Goal: Information Seeking & Learning: Learn about a topic

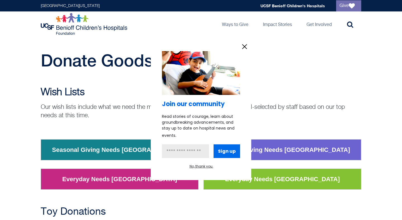
click at [244, 46] on icon "information" at bounding box center [245, 47] width 4 height 4
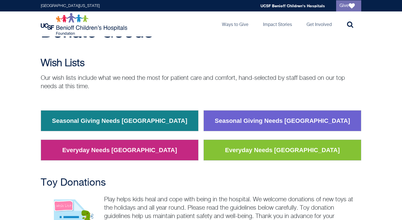
scroll to position [35, 0]
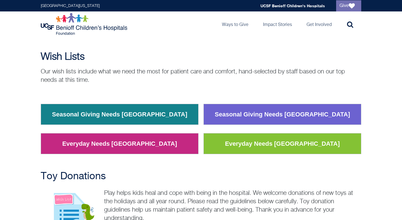
click at [159, 117] on link "Seasonal Giving Needs [GEOGRAPHIC_DATA]" at bounding box center [120, 114] width 144 height 15
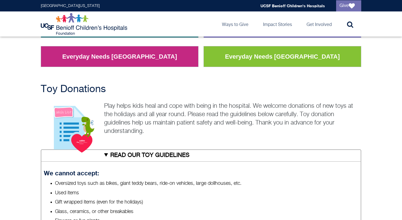
scroll to position [123, 0]
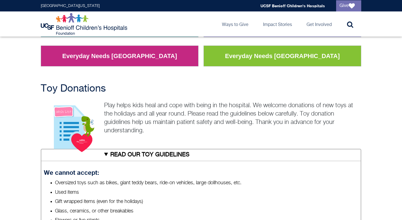
click at [186, 123] on p "Play helps kids heal and cope with being in the hospital. We welcome donations …" at bounding box center [201, 118] width 321 height 34
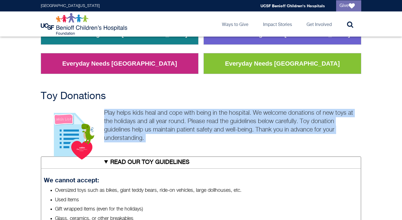
scroll to position [116, 0]
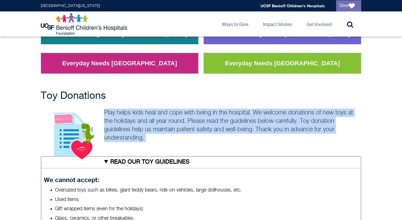
click at [138, 129] on p "Play helps kids heal and cope with being in the hospital. We welcome donations …" at bounding box center [201, 126] width 321 height 34
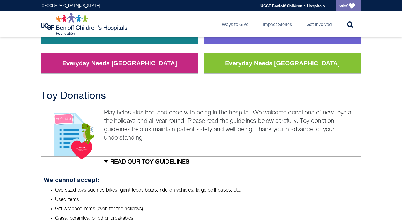
click at [138, 129] on p "Play helps kids heal and cope with being in the hospital. We welcome donations …" at bounding box center [201, 126] width 321 height 34
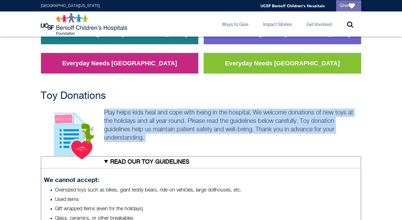
click at [138, 129] on p "Play helps kids heal and cope with being in the hospital. We welcome donations …" at bounding box center [201, 126] width 321 height 34
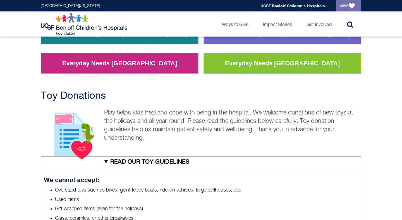
click at [138, 129] on p "Play helps kids heal and cope with being in the hospital. We welcome donations …" at bounding box center [201, 126] width 321 height 34
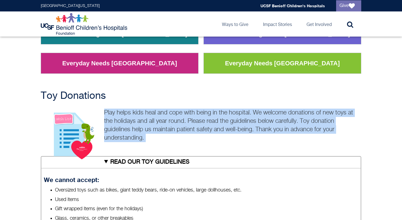
click at [149, 122] on p "Play helps kids heal and cope with being in the hospital. We welcome donations …" at bounding box center [201, 126] width 321 height 34
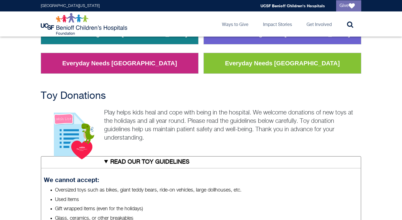
click at [149, 122] on p "Play helps kids heal and cope with being in the hospital. We welcome donations …" at bounding box center [201, 126] width 321 height 34
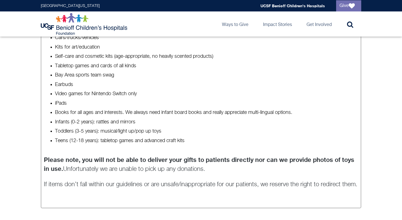
scroll to position [446, 0]
click at [127, 164] on p "Please note, you will not be able to deliver your gifts to patients directly no…" at bounding box center [201, 165] width 315 height 18
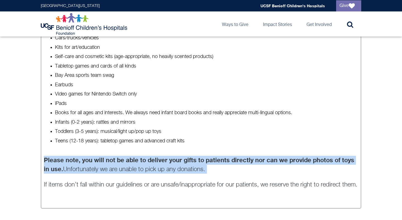
click at [127, 164] on p "Please note, you will not be able to deliver your gifts to patients directly no…" at bounding box center [201, 165] width 315 height 18
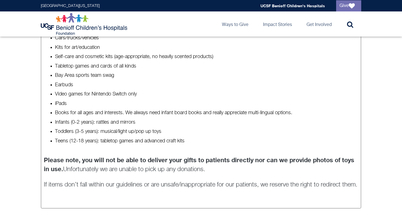
click at [127, 164] on p "Please note, you will not be able to deliver your gifts to patients directly no…" at bounding box center [201, 165] width 315 height 18
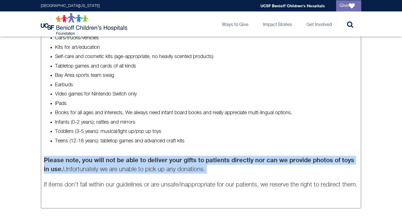
click at [125, 171] on p "Please note, you will not be able to deliver your gifts to patients directly no…" at bounding box center [201, 165] width 315 height 18
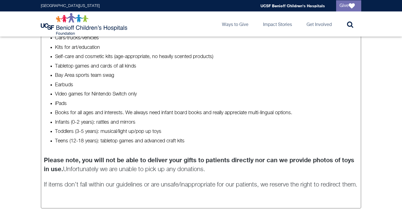
click at [125, 171] on p "Please note, you will not be able to deliver your gifts to patients directly no…" at bounding box center [201, 165] width 315 height 18
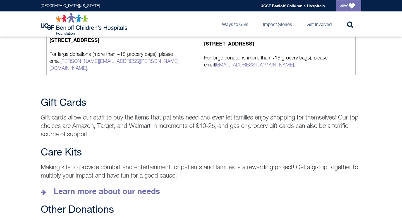
scroll to position [777, 0]
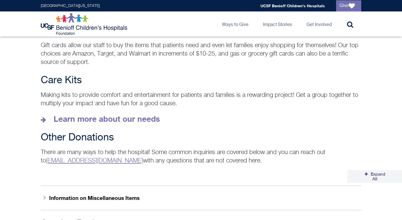
click at [141, 91] on p "Making kits to provide comfort and entertainment for patients and families is a…" at bounding box center [201, 99] width 321 height 17
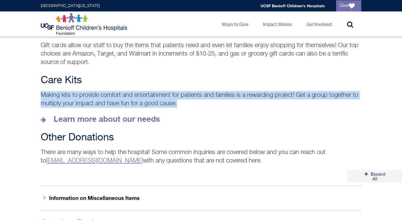
click at [137, 99] on p "Making kits to provide comfort and entertainment for patients and families is a…" at bounding box center [201, 99] width 321 height 17
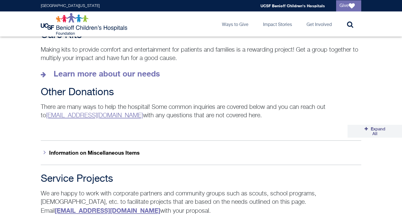
scroll to position [932, 0]
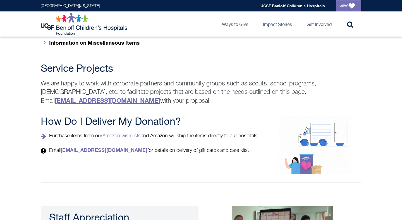
click at [142, 80] on p "We are happy to work with corporate partners and community groups such as scout…" at bounding box center [201, 93] width 321 height 26
click at [139, 84] on p "We are happy to work with corporate partners and community groups such as scout…" at bounding box center [201, 93] width 321 height 26
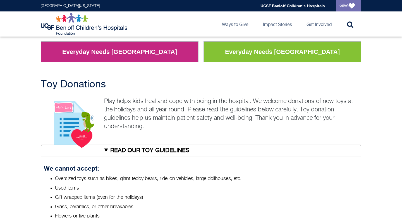
scroll to position [72, 0]
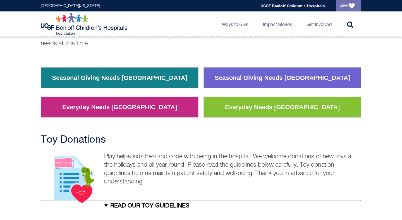
click at [236, 103] on link "Everyday Needs [GEOGRAPHIC_DATA]" at bounding box center [282, 107] width 123 height 15
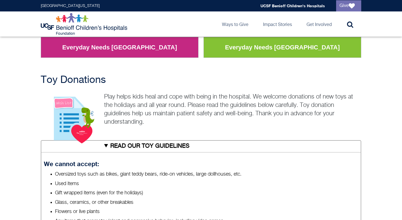
scroll to position [132, 0]
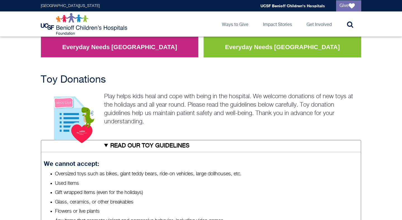
click at [121, 125] on p "Play helps kids heal and cope with being in the hospital. We welcome donations …" at bounding box center [201, 109] width 321 height 34
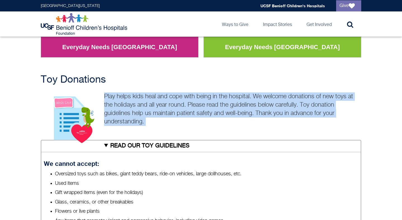
click at [141, 101] on p "Play helps kids heal and cope with being in the hospital. We welcome donations …" at bounding box center [201, 109] width 321 height 34
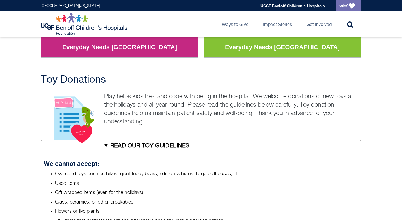
click at [141, 101] on p "Play helps kids heal and cope with being in the hospital. We welcome donations …" at bounding box center [201, 109] width 321 height 34
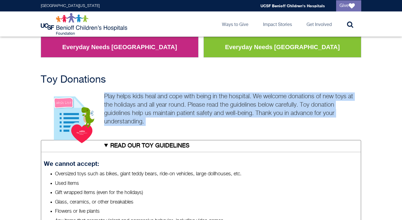
click at [141, 101] on p "Play helps kids heal and cope with being in the hospital. We welcome donations …" at bounding box center [201, 109] width 321 height 34
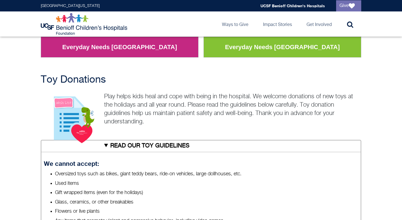
click at [141, 101] on p "Play helps kids heal and cope with being in the hospital. We welcome donations …" at bounding box center [201, 109] width 321 height 34
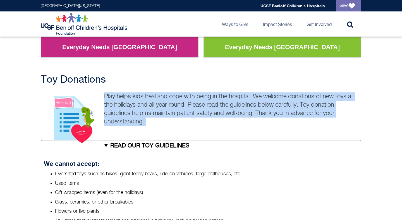
click at [141, 101] on p "Play helps kids heal and cope with being in the hospital. We welcome donations …" at bounding box center [201, 109] width 321 height 34
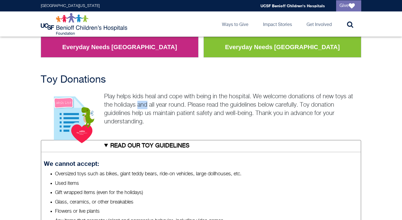
click at [141, 101] on p "Play helps kids heal and cope with being in the hospital. We welcome donations …" at bounding box center [201, 109] width 321 height 34
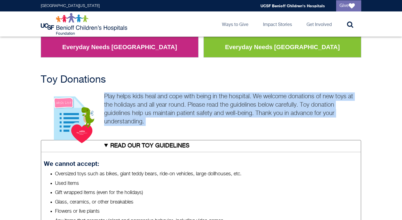
click at [141, 101] on p "Play helps kids heal and cope with being in the hospital. We welcome donations …" at bounding box center [201, 109] width 321 height 34
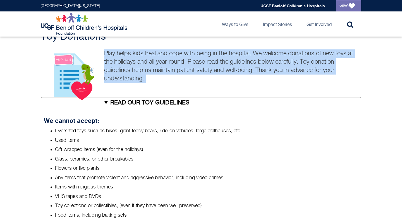
scroll to position [221, 0]
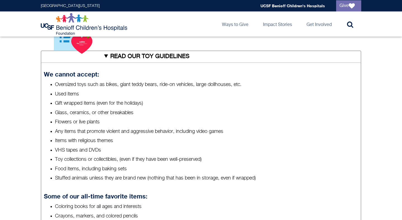
click at [141, 101] on li "Gift wrapped items (even for the holidays)" at bounding box center [207, 103] width 304 height 7
click at [132, 113] on li "Glass, ceramics, or other breakables" at bounding box center [207, 112] width 304 height 7
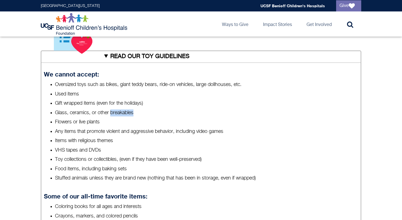
click at [132, 113] on li "Glass, ceramics, or other breakables" at bounding box center [207, 112] width 304 height 7
click at [126, 127] on ul "Oversized toys such as bikes, giant teddy bears, ride-on vehicles, large dollho…" at bounding box center [201, 131] width 315 height 101
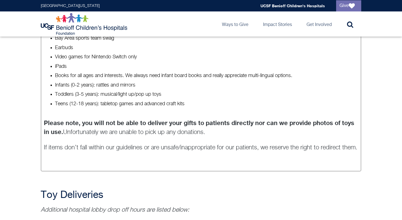
click at [126, 127] on p "Please note, you will not be able to deliver your gifts to patients directly no…" at bounding box center [201, 128] width 315 height 18
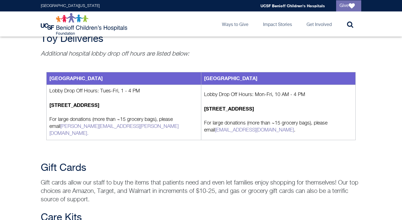
scroll to position [564, 0]
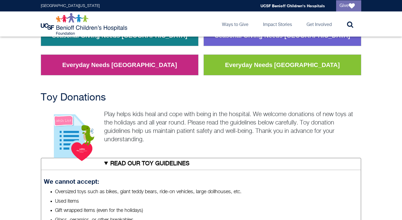
click at [161, 120] on p "Play helps kids heal and cope with being in the hospital. We welcome donations …" at bounding box center [201, 127] width 321 height 34
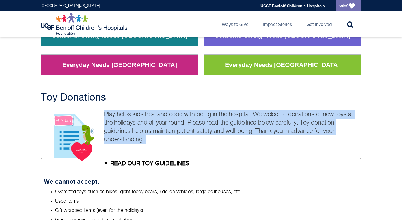
click at [163, 120] on p "Play helps kids heal and cope with being in the hospital. We welcome donations …" at bounding box center [201, 127] width 321 height 34
